Goal: Information Seeking & Learning: Learn about a topic

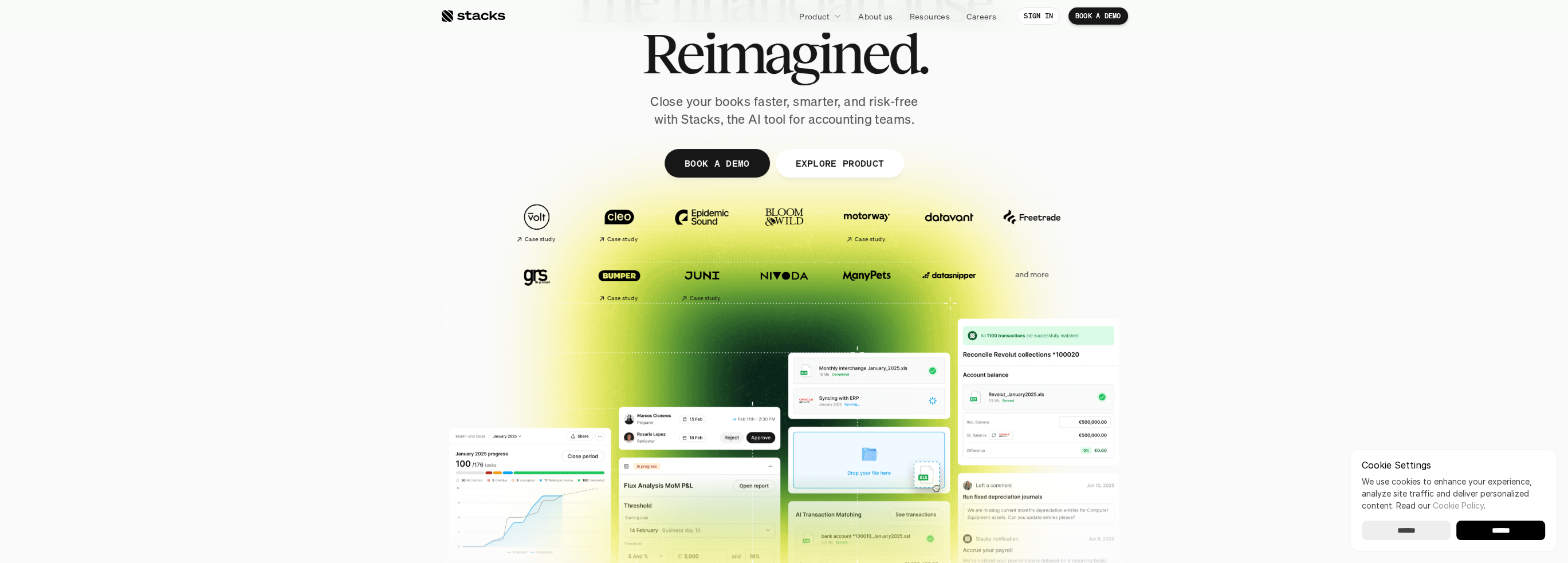
scroll to position [172, 0]
click at [863, 160] on p "EXPLORE PRODUCT" at bounding box center [839, 163] width 89 height 17
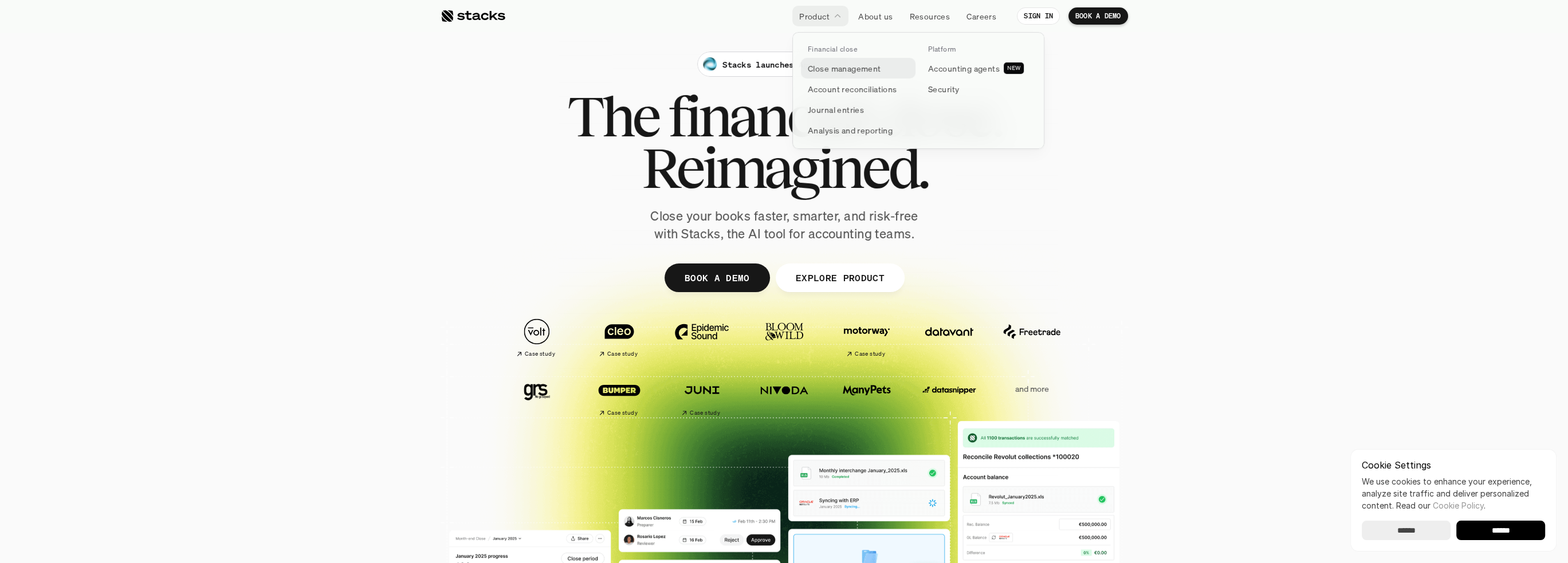
click at [871, 74] on link "Close management" at bounding box center [858, 68] width 115 height 21
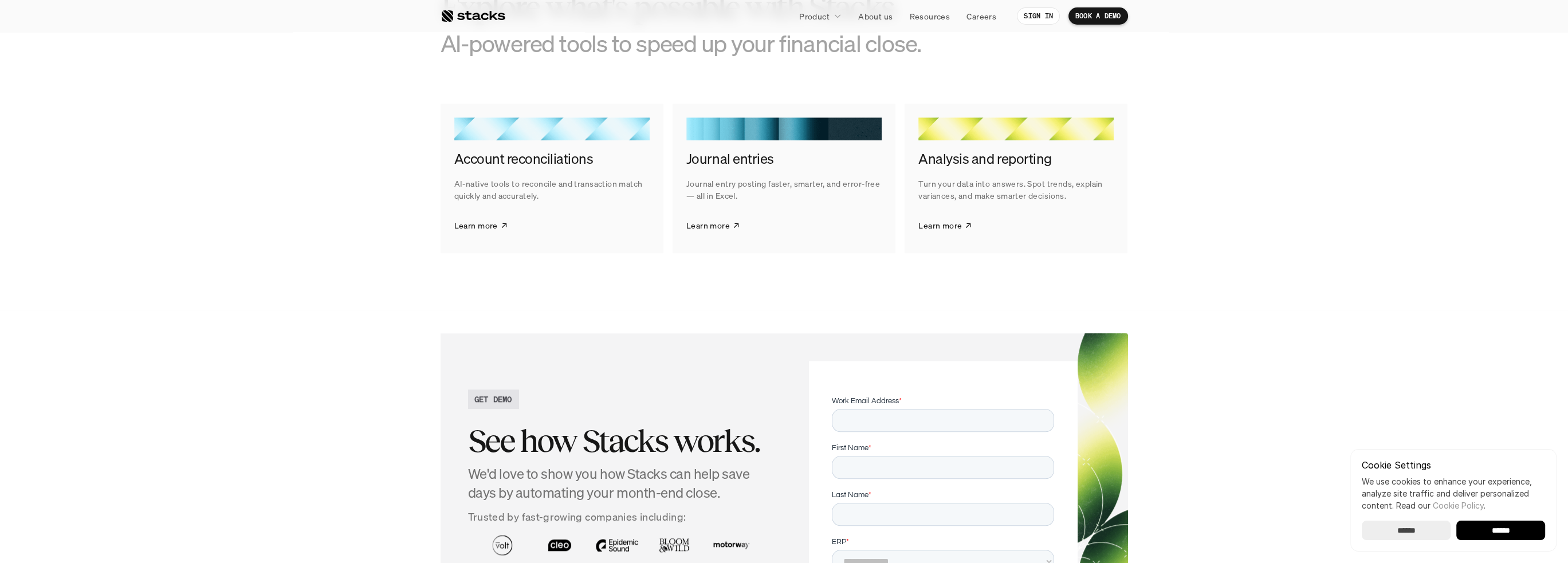
scroll to position [1833, 0]
click at [492, 226] on p "Learn more" at bounding box center [476, 225] width 43 height 12
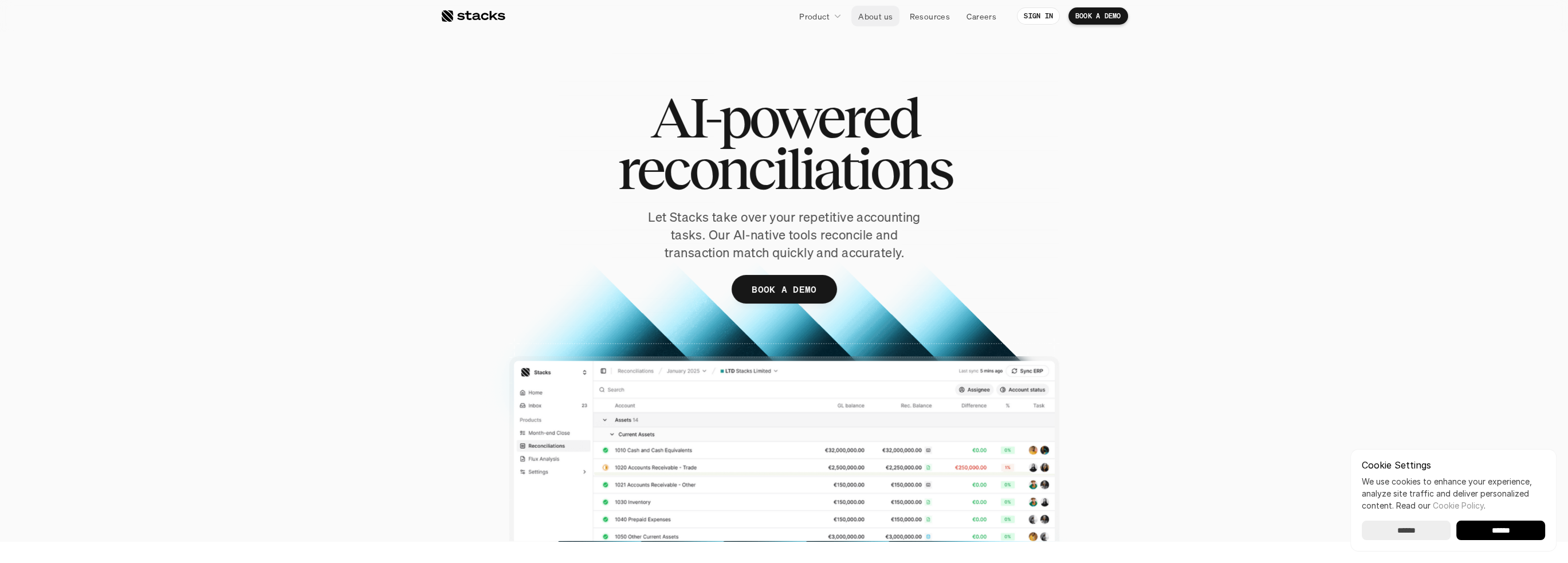
click at [889, 17] on p "About us" at bounding box center [875, 17] width 34 height 12
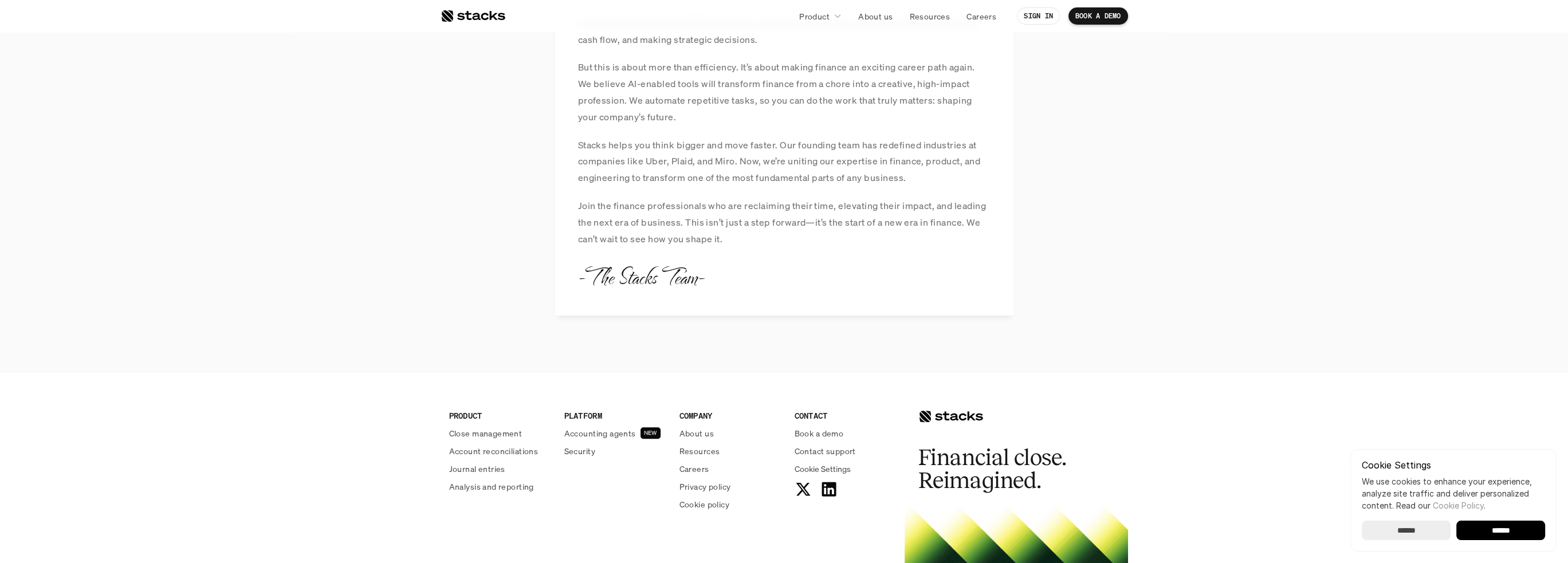
scroll to position [973, 0]
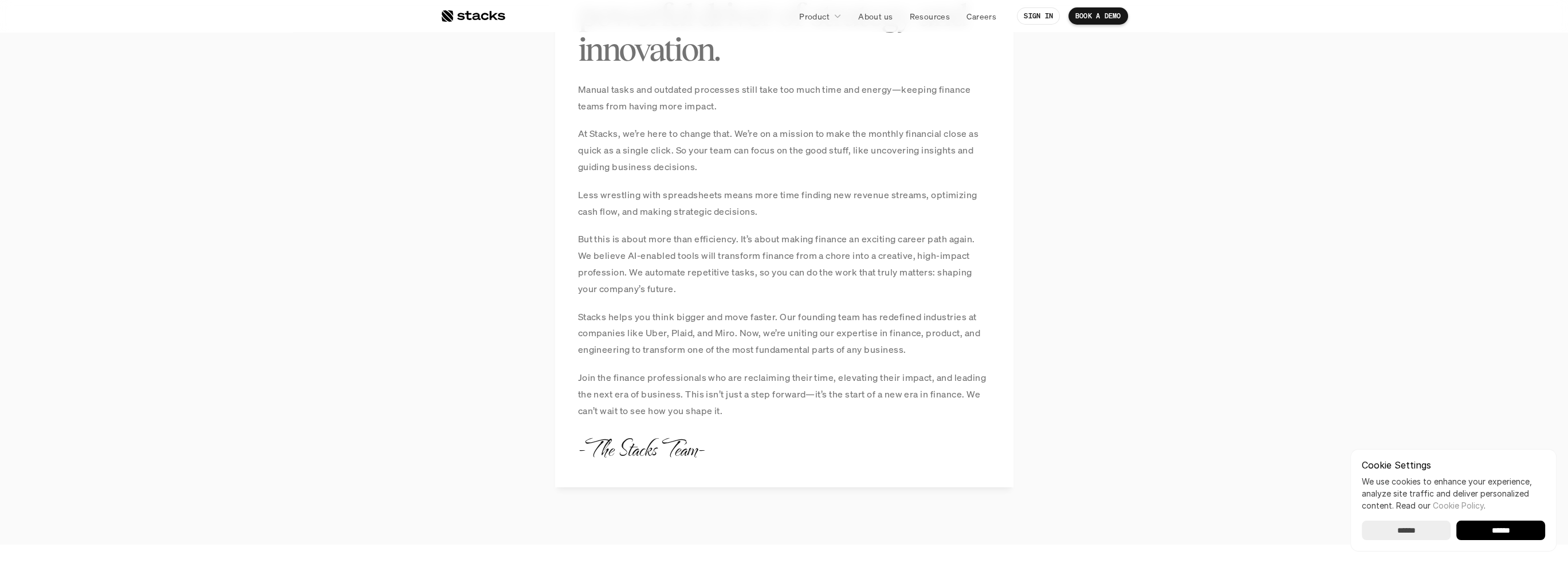
click at [1430, 531] on input "******" at bounding box center [1405, 530] width 89 height 20
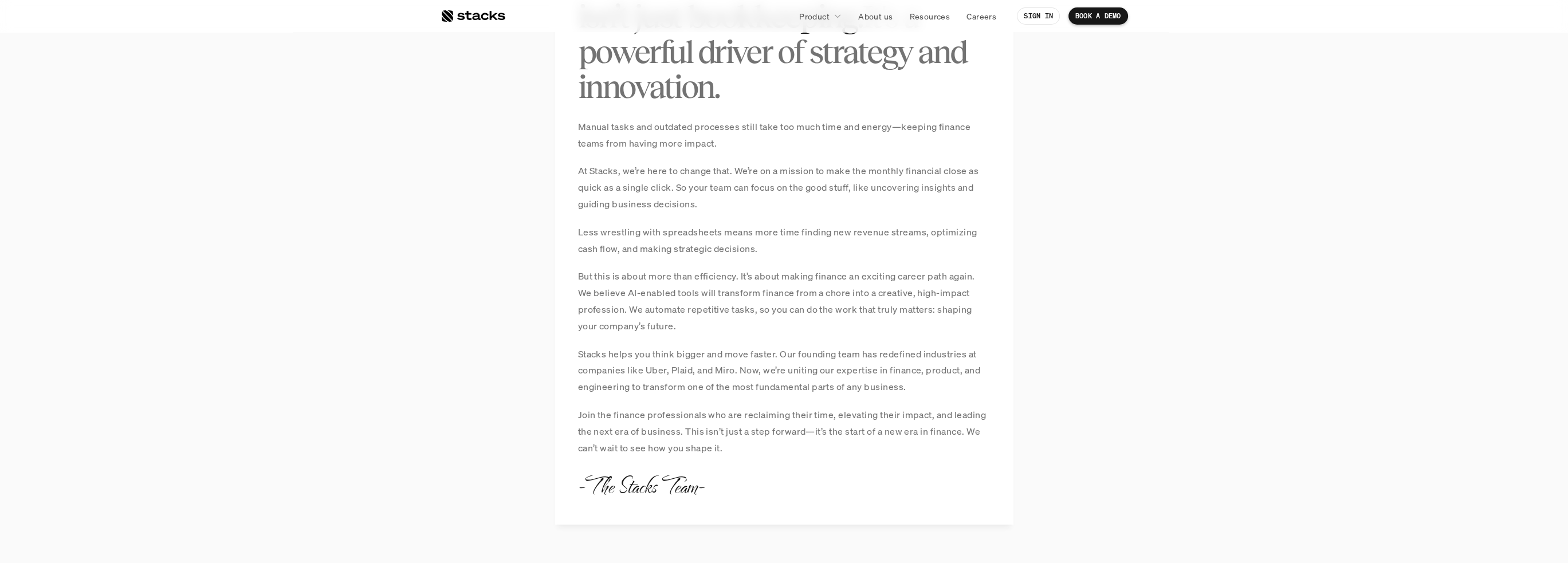
scroll to position [916, 0]
